Goal: Task Accomplishment & Management: Manage account settings

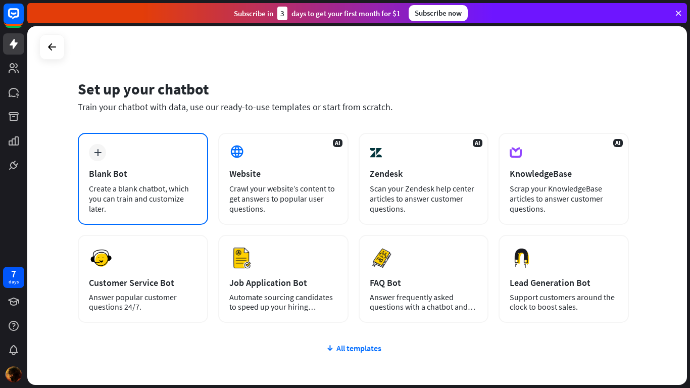
click at [166, 169] on div "Blank Bot" at bounding box center [143, 174] width 108 height 12
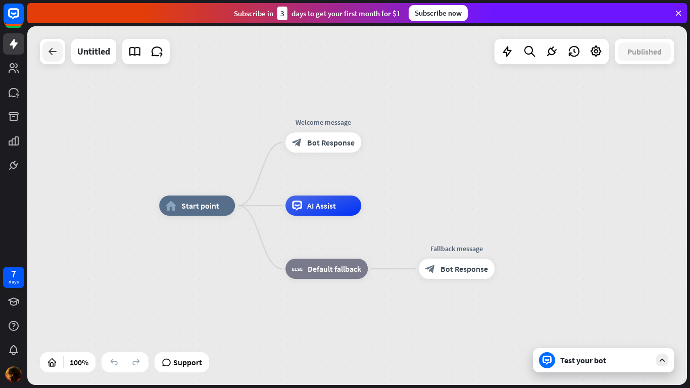
click at [55, 53] on icon at bounding box center [52, 51] width 12 height 12
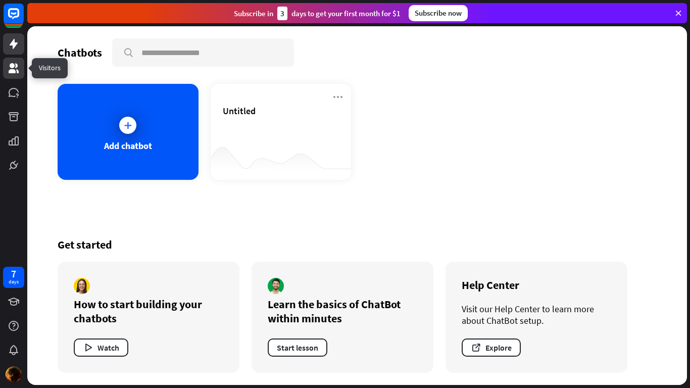
click at [8, 72] on icon at bounding box center [14, 68] width 12 height 12
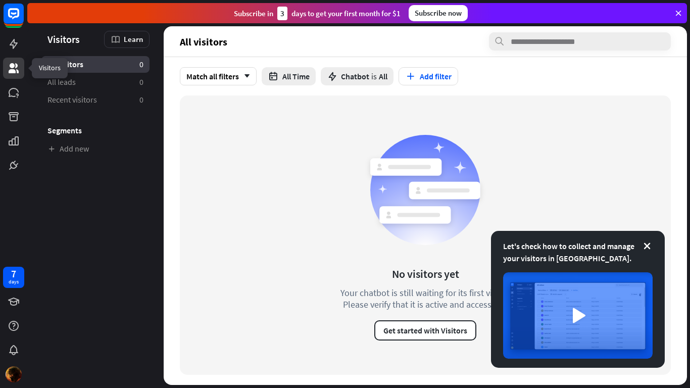
click at [17, 58] on link at bounding box center [13, 68] width 21 height 21
click at [15, 53] on link at bounding box center [13, 43] width 21 height 21
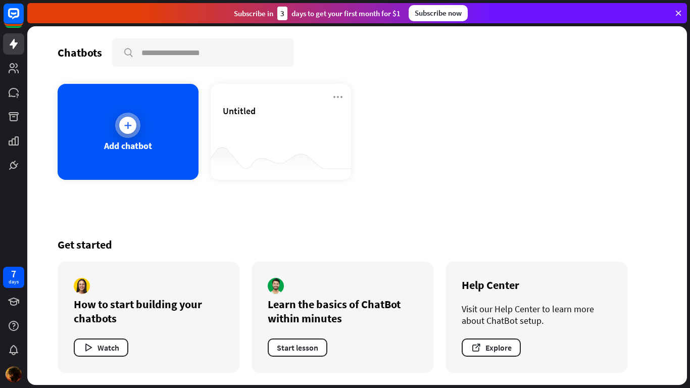
click at [121, 138] on div "Add chatbot" at bounding box center [128, 132] width 141 height 96
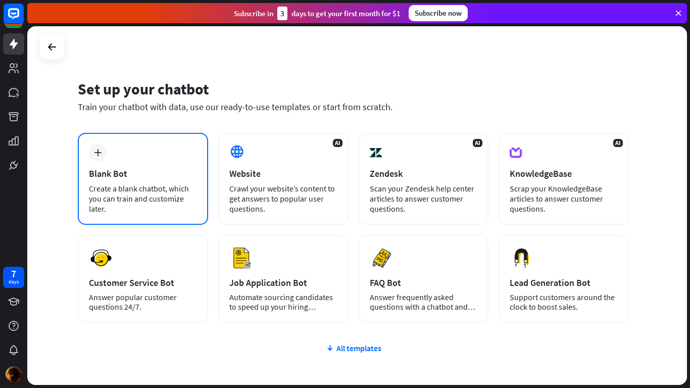
click at [101, 150] on icon "plus" at bounding box center [98, 152] width 8 height 7
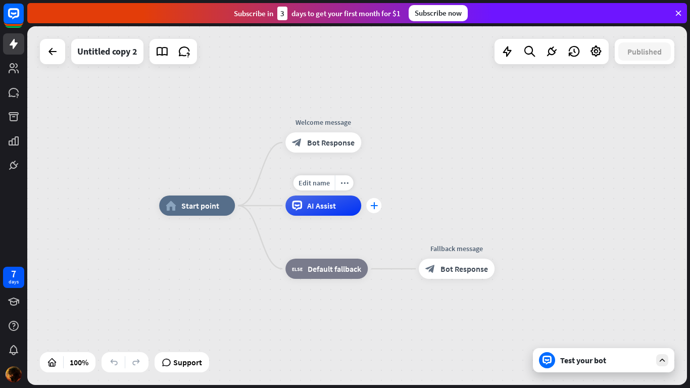
click at [376, 205] on icon "plus" at bounding box center [374, 205] width 8 height 7
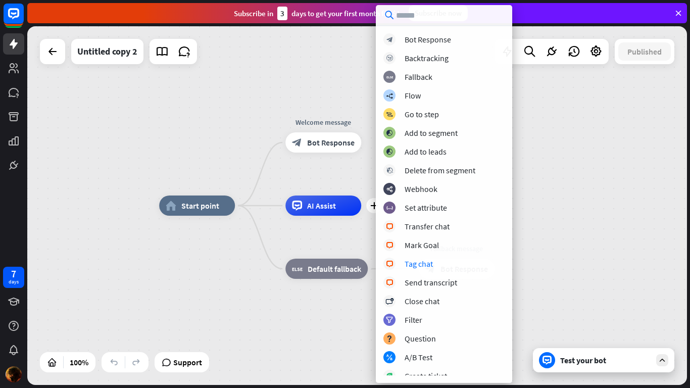
click at [202, 124] on div "home_2 Start point Welcome message block_bot_response Bot Response plus AI Assi…" at bounding box center [357, 205] width 660 height 359
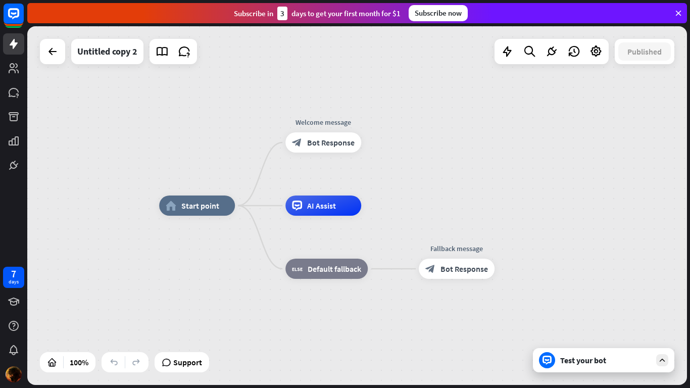
click at [47, 34] on div "home_2 Start point Welcome message block_bot_response Bot Response AI Assist bl…" at bounding box center [357, 205] width 660 height 359
click at [53, 52] on icon at bounding box center [52, 51] width 12 height 12
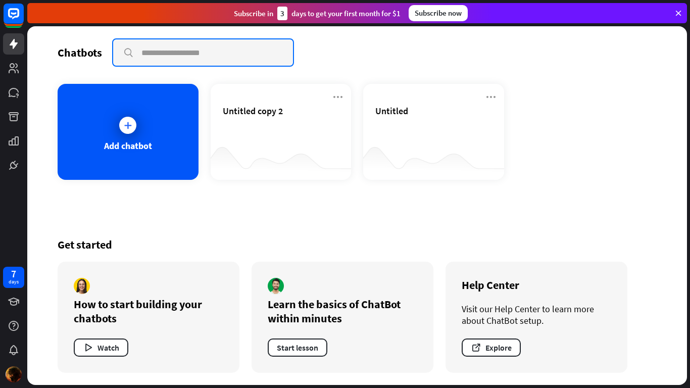
click at [161, 52] on input "text" at bounding box center [203, 52] width 180 height 26
type input "******"
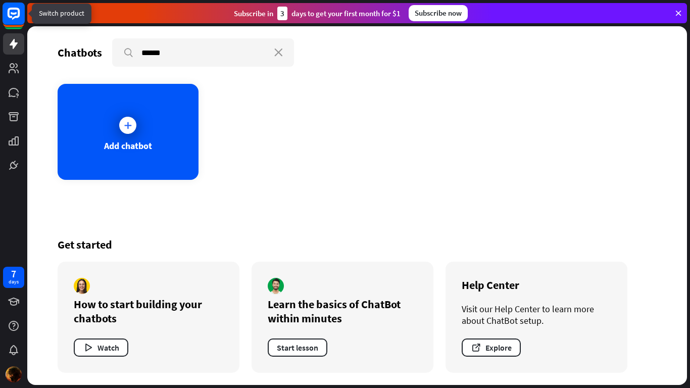
click at [7, 17] on rect at bounding box center [14, 14] width 22 height 22
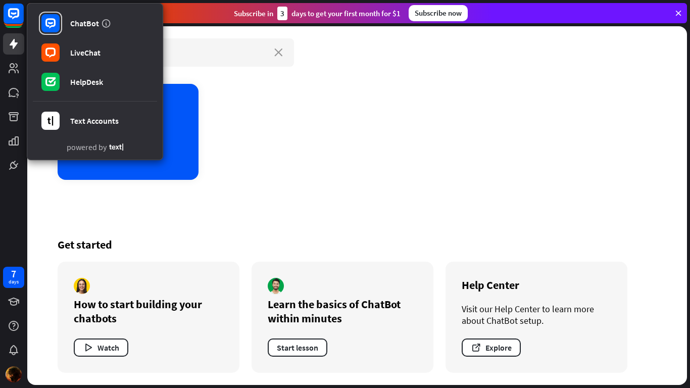
click at [250, 126] on div "Add chatbot" at bounding box center [357, 132] width 599 height 96
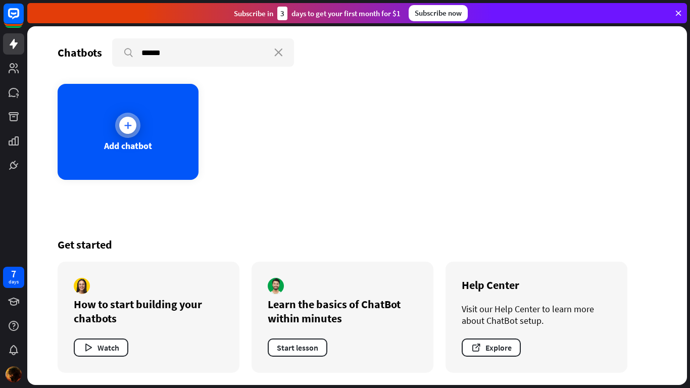
click at [131, 127] on icon at bounding box center [128, 125] width 10 height 10
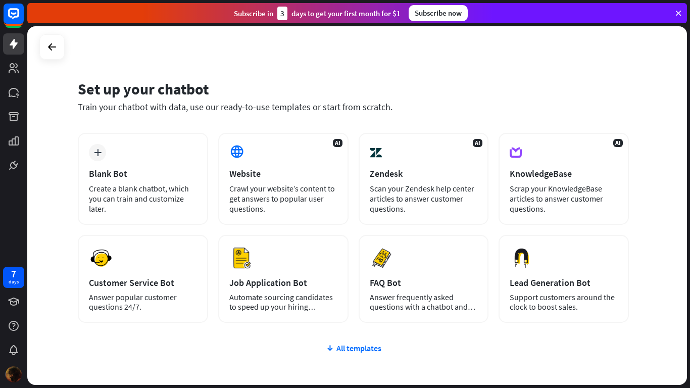
click at [12, 372] on img at bounding box center [14, 374] width 16 height 16
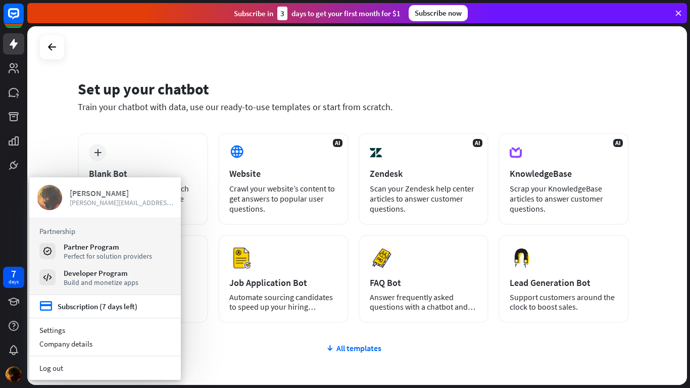
click at [55, 194] on img at bounding box center [49, 197] width 25 height 25
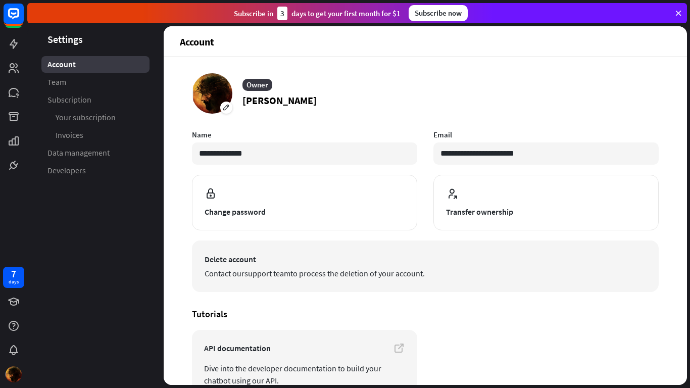
click at [234, 257] on span "Delete account" at bounding box center [425, 259] width 441 height 12
